Goal: Find specific page/section: Find specific page/section

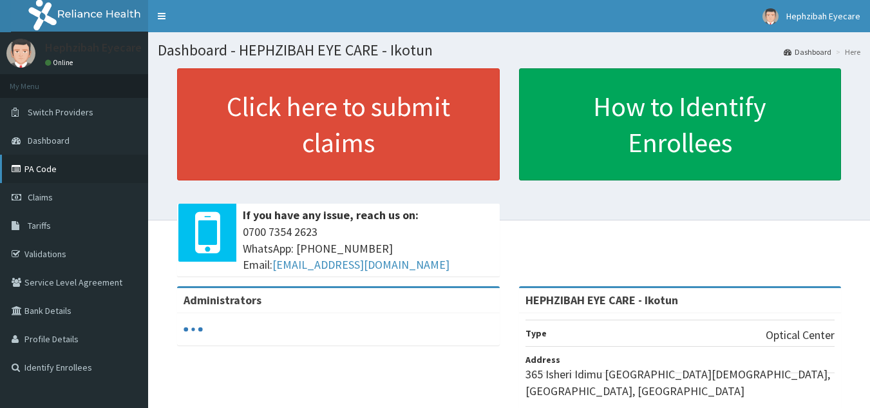
click at [53, 167] on link "PA Code" at bounding box center [74, 169] width 148 height 28
click at [28, 164] on link "PA Code" at bounding box center [74, 169] width 148 height 28
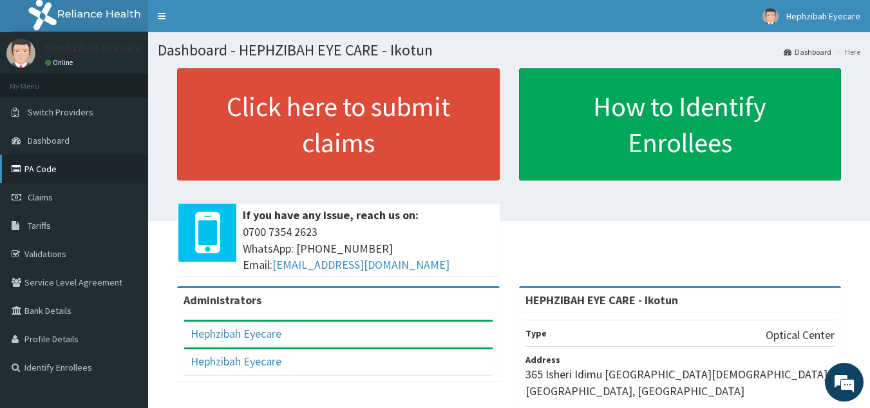
click at [75, 169] on link "PA Code" at bounding box center [74, 169] width 148 height 28
click at [72, 169] on link "PA Code" at bounding box center [74, 169] width 148 height 28
click at [48, 200] on span "Claims" at bounding box center [40, 197] width 25 height 12
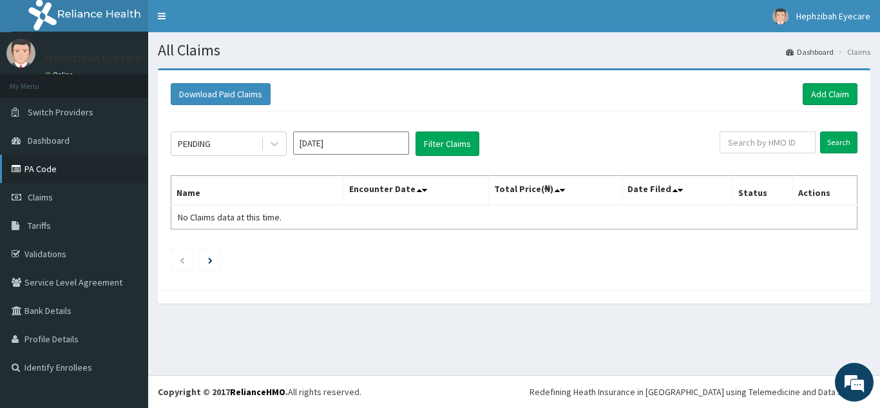
click at [35, 169] on link "PA Code" at bounding box center [74, 169] width 148 height 28
click at [46, 173] on link "PA Code" at bounding box center [74, 169] width 148 height 28
click at [95, 154] on link "Dashboard" at bounding box center [74, 140] width 148 height 28
